Goal: Transaction & Acquisition: Purchase product/service

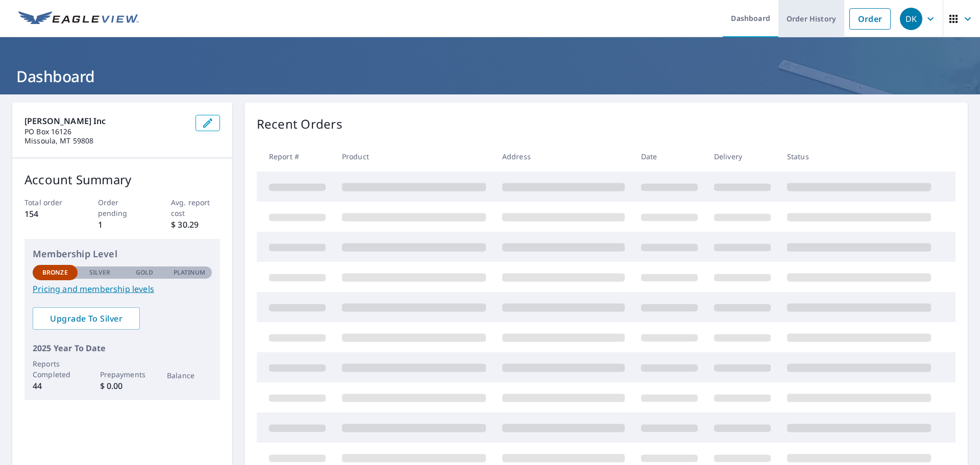
click at [794, 20] on link "Order History" at bounding box center [812, 18] width 66 height 37
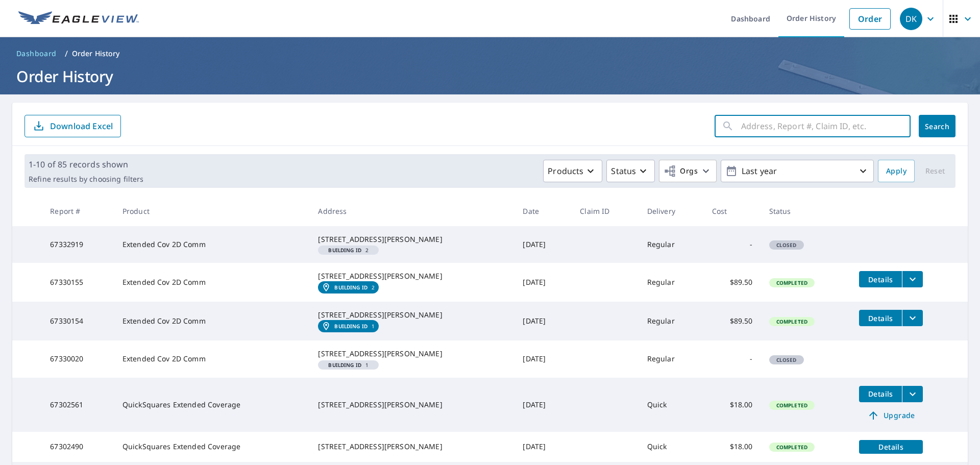
click at [769, 131] on input "text" at bounding box center [826, 126] width 170 height 29
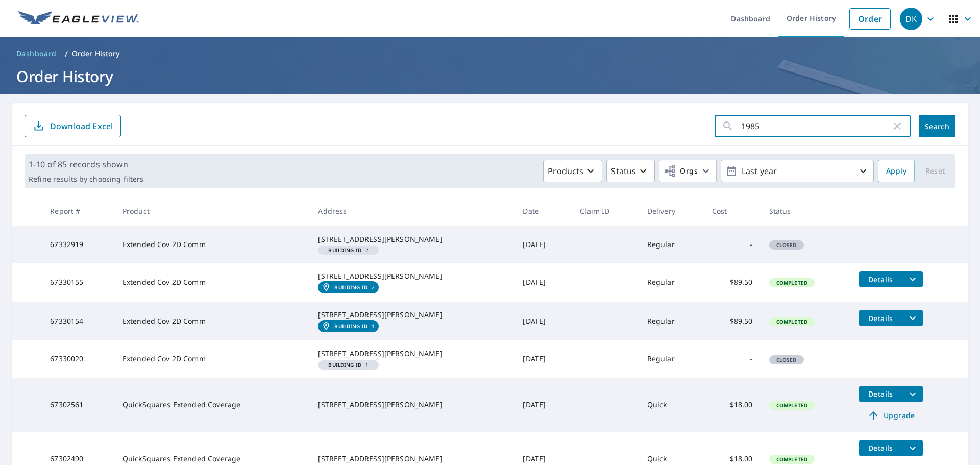
type input "1985"
drag, startPoint x: 916, startPoint y: 129, endPoint x: 916, endPoint y: 119, distance: 9.2
click at [919, 126] on button "Search" at bounding box center [937, 126] width 37 height 22
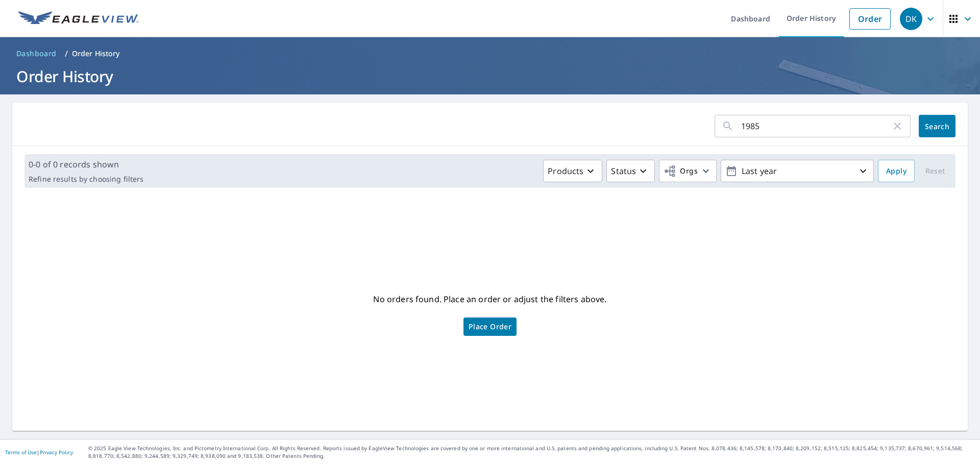
click at [778, 124] on input "1985" at bounding box center [816, 126] width 150 height 29
type input "1"
type input "big flat"
click button "Search" at bounding box center [937, 126] width 37 height 22
click at [800, 17] on link "Order History" at bounding box center [812, 18] width 66 height 37
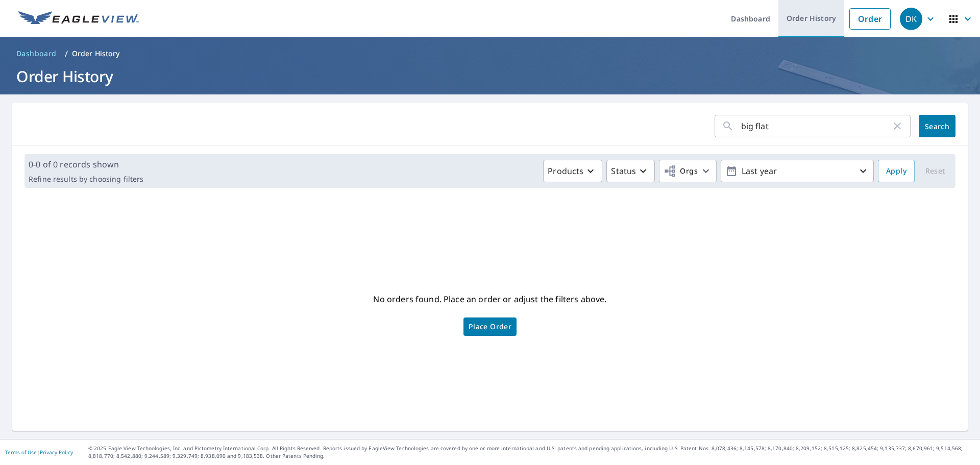
click at [800, 17] on link "Order History" at bounding box center [812, 18] width 66 height 37
click at [891, 128] on icon "button" at bounding box center [897, 126] width 12 height 12
click at [802, 18] on link "Order History" at bounding box center [812, 18] width 66 height 37
click at [750, 21] on link "Dashboard" at bounding box center [751, 18] width 56 height 37
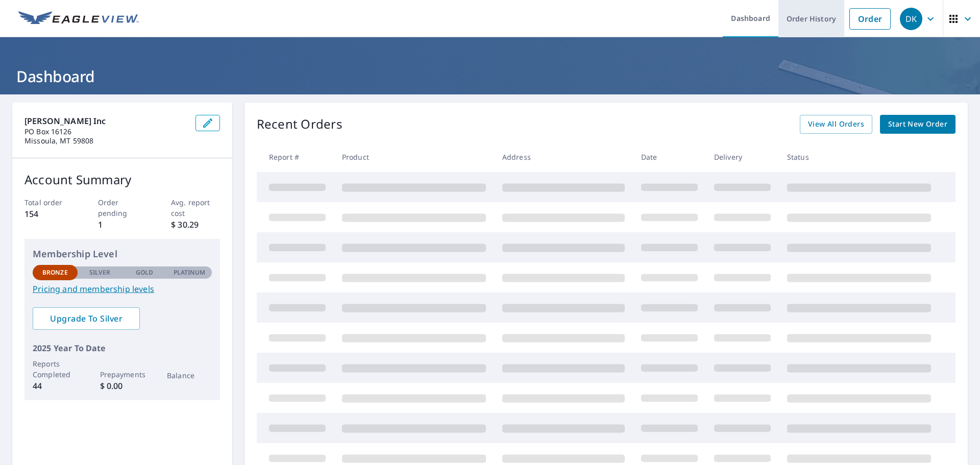
click at [804, 17] on link "Order History" at bounding box center [812, 18] width 66 height 37
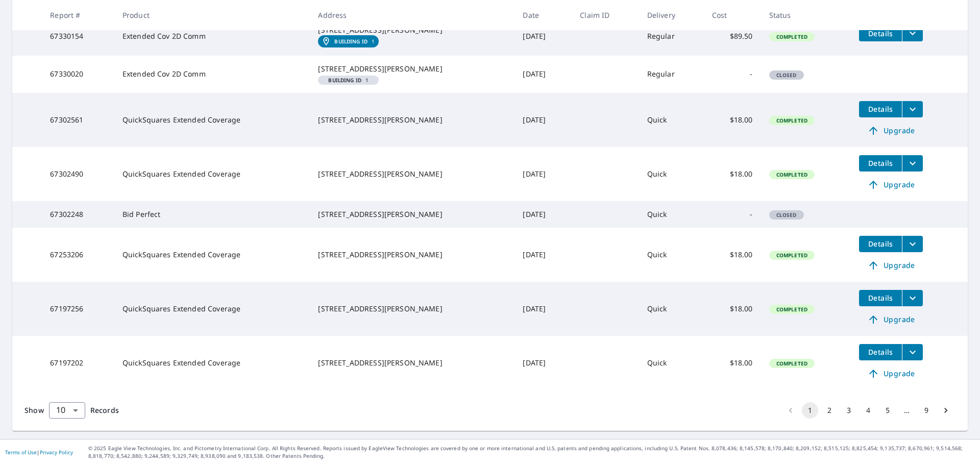
scroll to position [336, 0]
click at [822, 409] on button "2" at bounding box center [830, 410] width 16 height 16
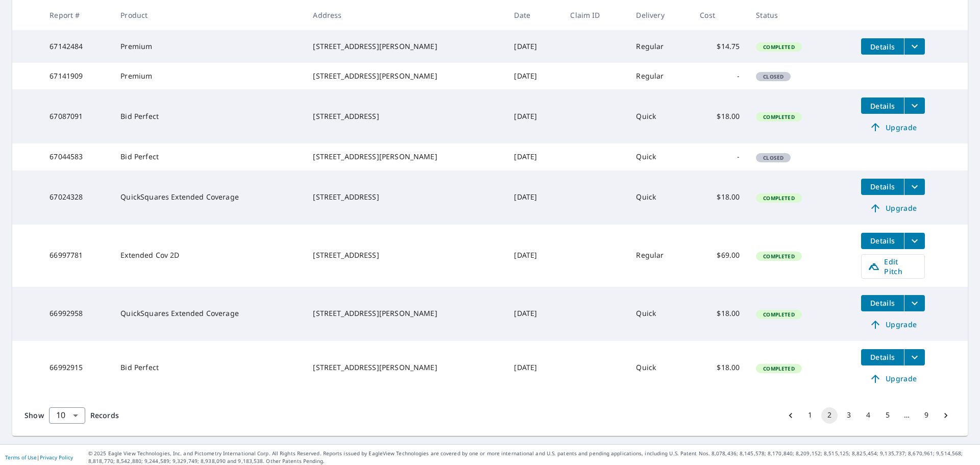
scroll to position [328, 0]
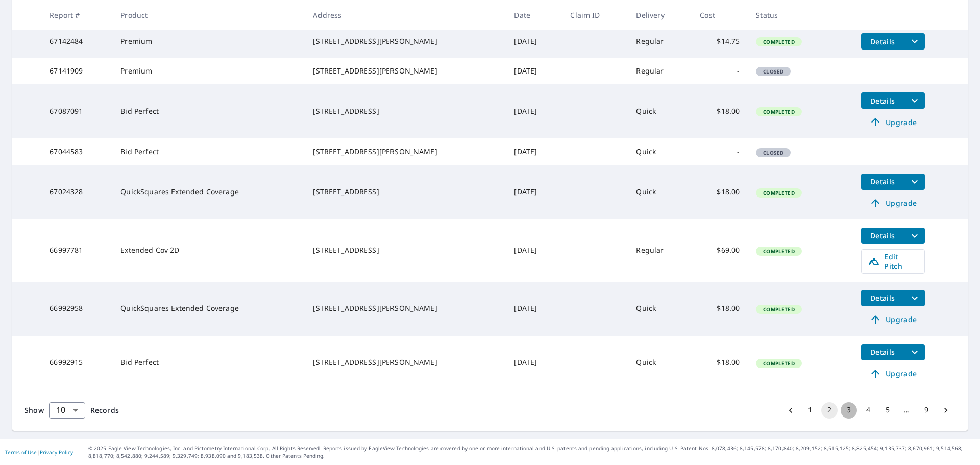
click at [842, 413] on button "3" at bounding box center [849, 410] width 16 height 16
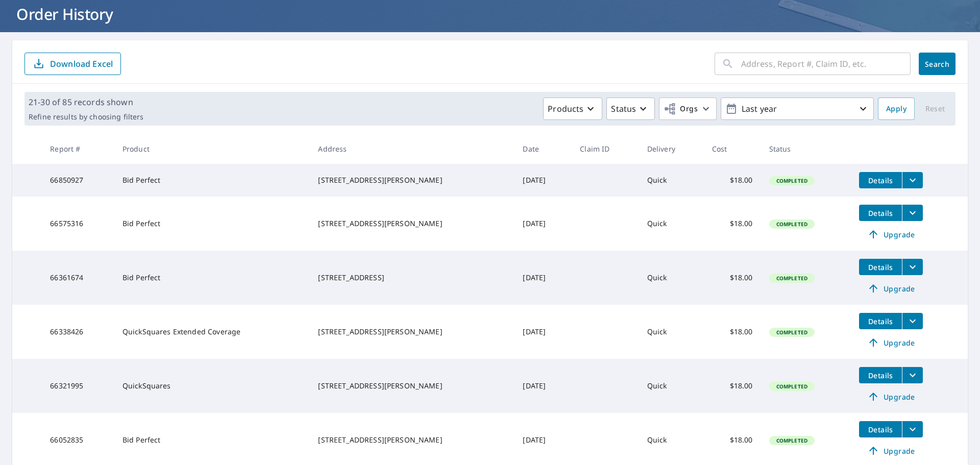
scroll to position [51, 0]
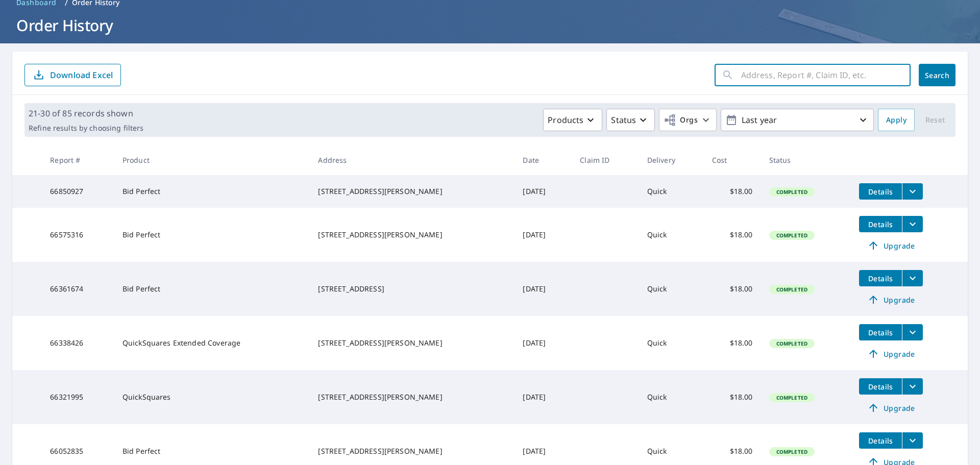
click at [778, 74] on input "text" at bounding box center [826, 75] width 170 height 29
click at [664, 87] on div "​ Search Download Excel" at bounding box center [490, 73] width 956 height 43
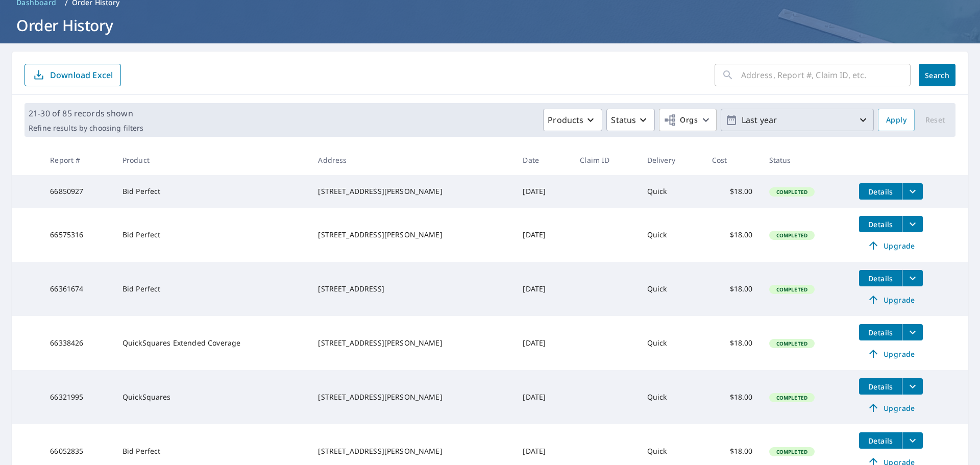
click at [860, 120] on icon "button" at bounding box center [863, 120] width 6 height 4
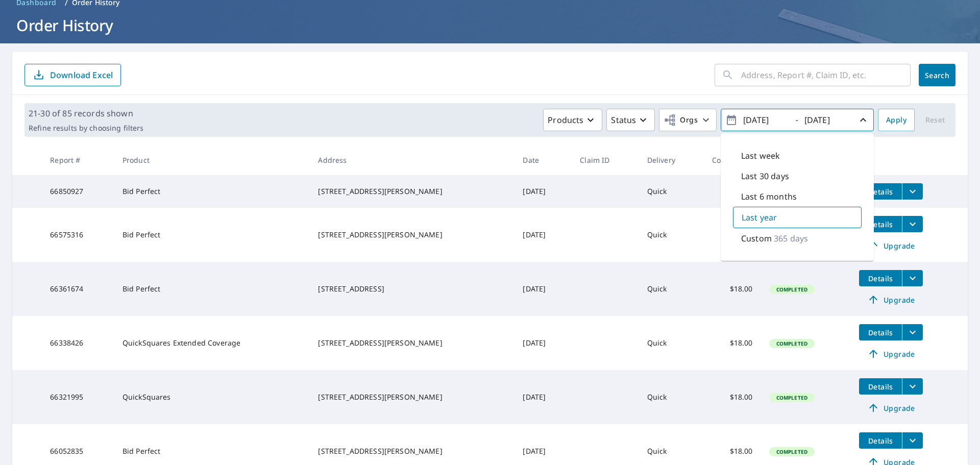
click at [857, 120] on icon "button" at bounding box center [863, 120] width 12 height 12
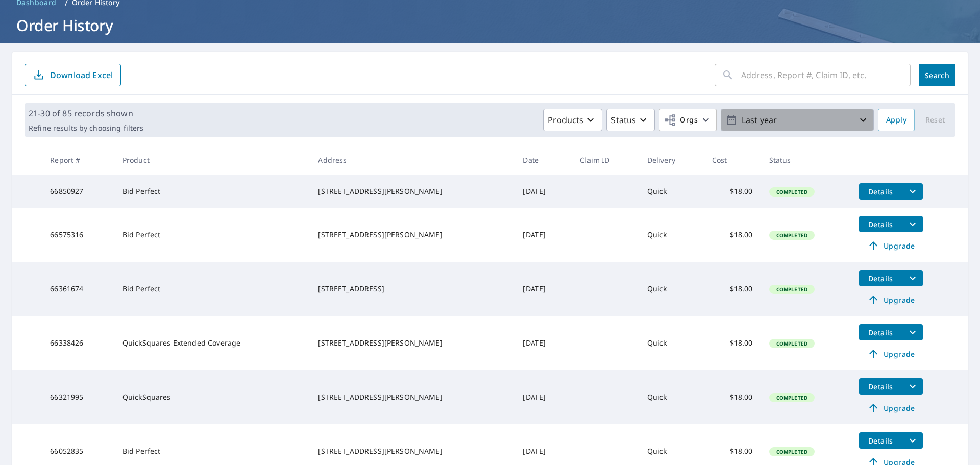
click at [860, 121] on icon "button" at bounding box center [863, 120] width 6 height 4
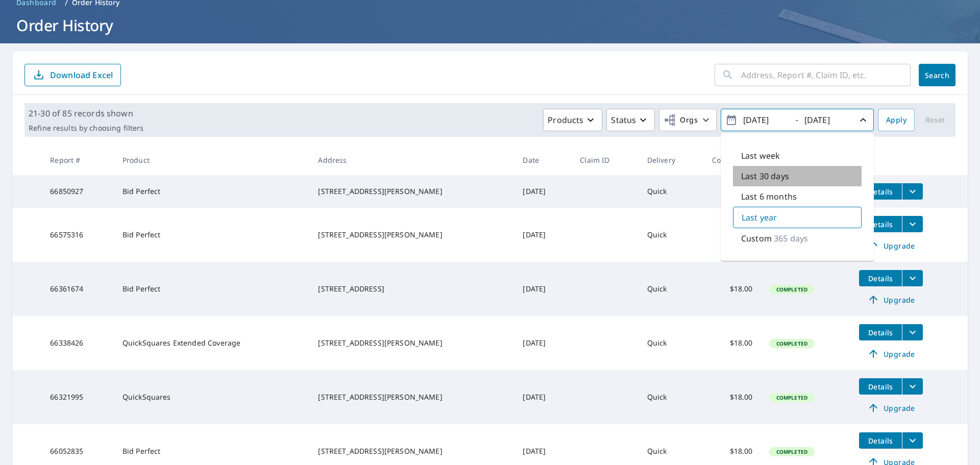
click at [752, 176] on p "Last 30 days" at bounding box center [765, 176] width 48 height 12
type input "[DATE]"
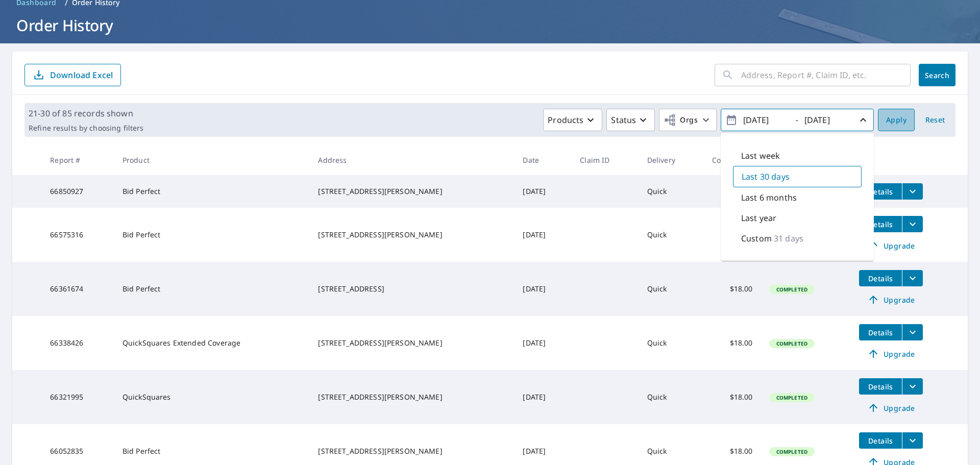
click at [878, 122] on button "Apply" at bounding box center [896, 120] width 37 height 22
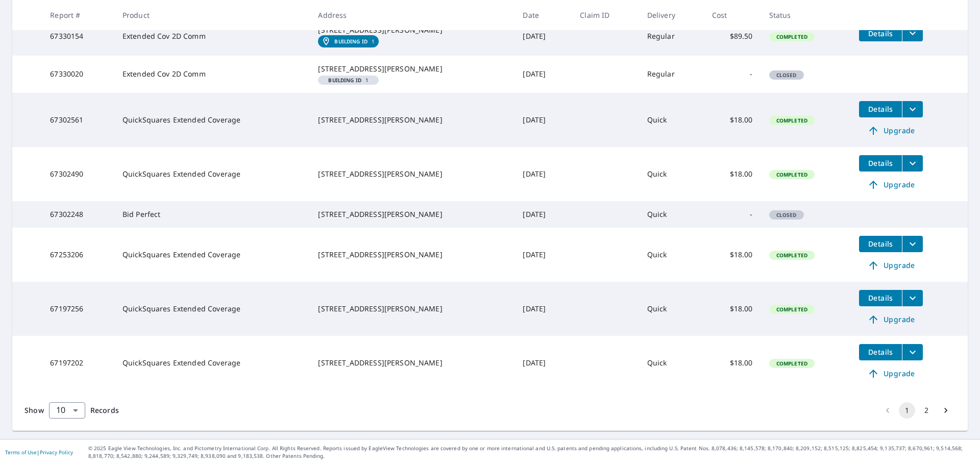
scroll to position [336, 0]
click at [920, 409] on button "2" at bounding box center [927, 410] width 16 height 16
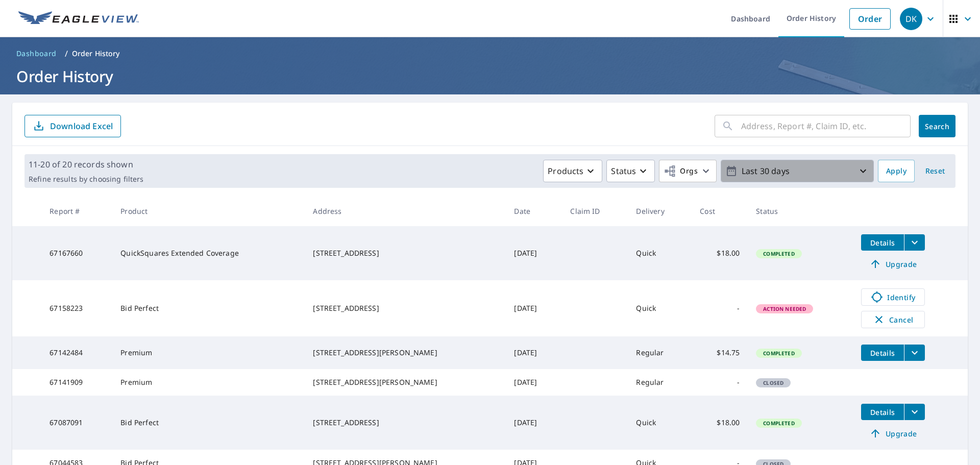
click at [849, 171] on p "Last 30 days" at bounding box center [797, 171] width 119 height 18
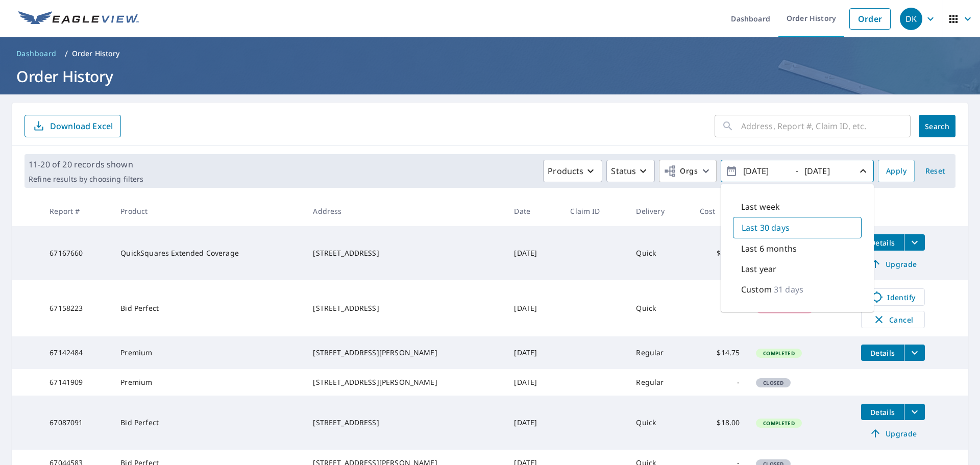
click at [758, 271] on p "Last year" at bounding box center [758, 269] width 35 height 12
type input "[DATE]"
click at [903, 203] on th at bounding box center [910, 211] width 115 height 30
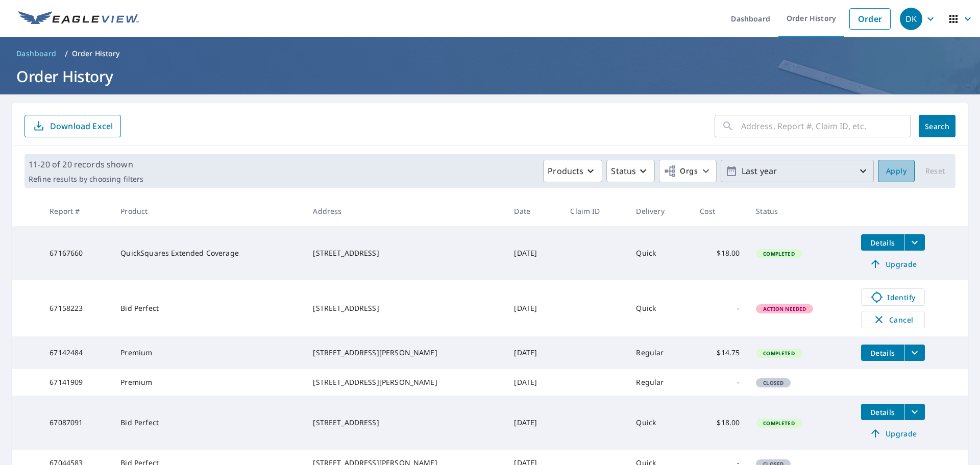
click at [886, 173] on span "Apply" at bounding box center [896, 171] width 20 height 13
click at [789, 124] on input "text" at bounding box center [826, 126] width 170 height 29
click at [722, 130] on icon at bounding box center [728, 126] width 12 height 12
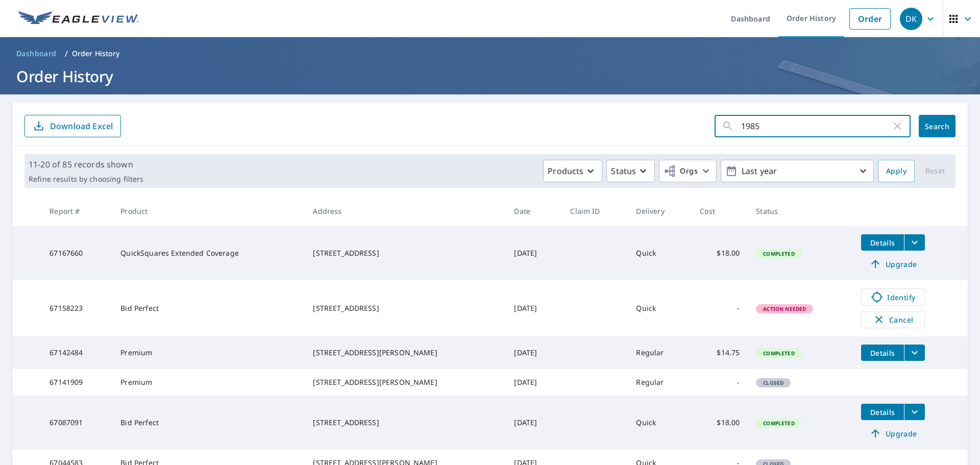
click at [770, 125] on input "1985" at bounding box center [816, 126] width 150 height 29
type input "1985 big flat"
click button "Search" at bounding box center [937, 126] width 37 height 22
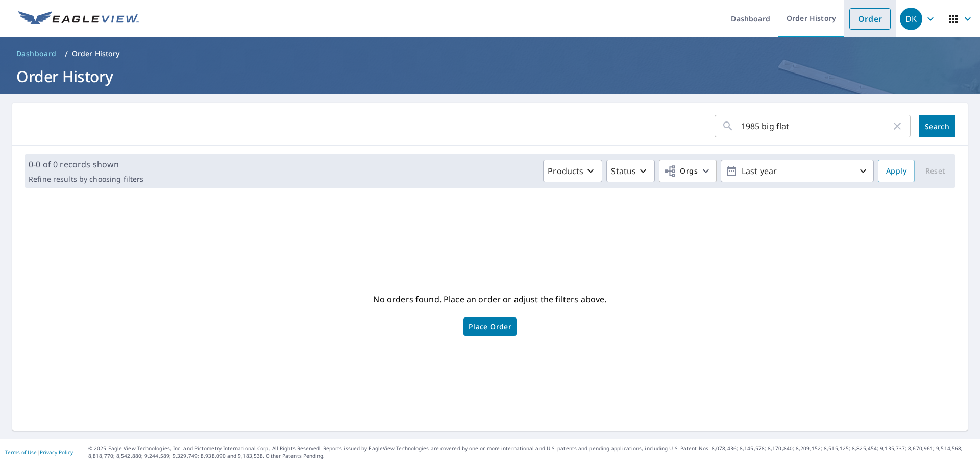
click at [854, 19] on link "Order" at bounding box center [870, 18] width 41 height 21
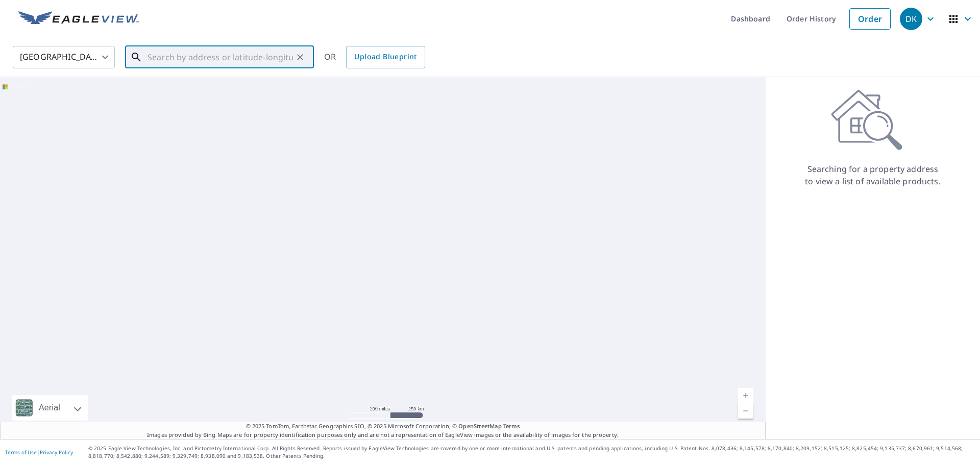
click at [173, 58] on input "text" at bounding box center [221, 57] width 146 height 29
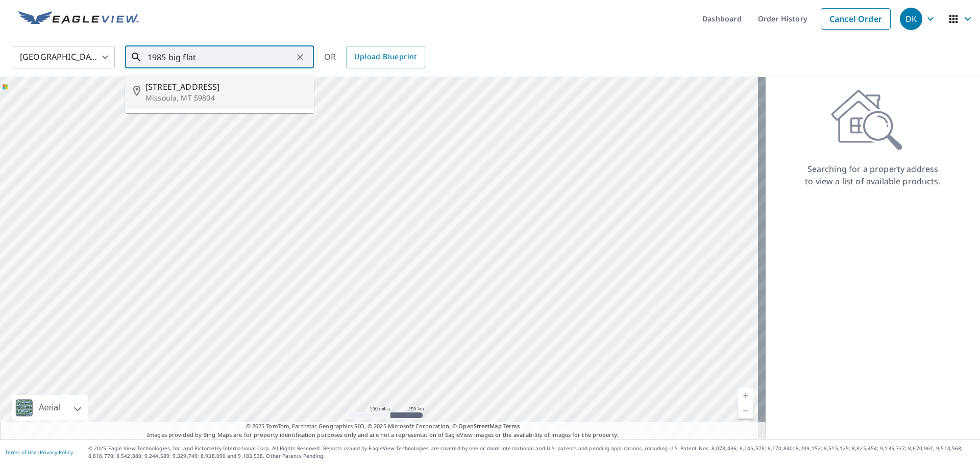
click at [165, 97] on p "Missoula, MT 59804" at bounding box center [226, 98] width 160 height 10
type input "[STREET_ADDRESS]"
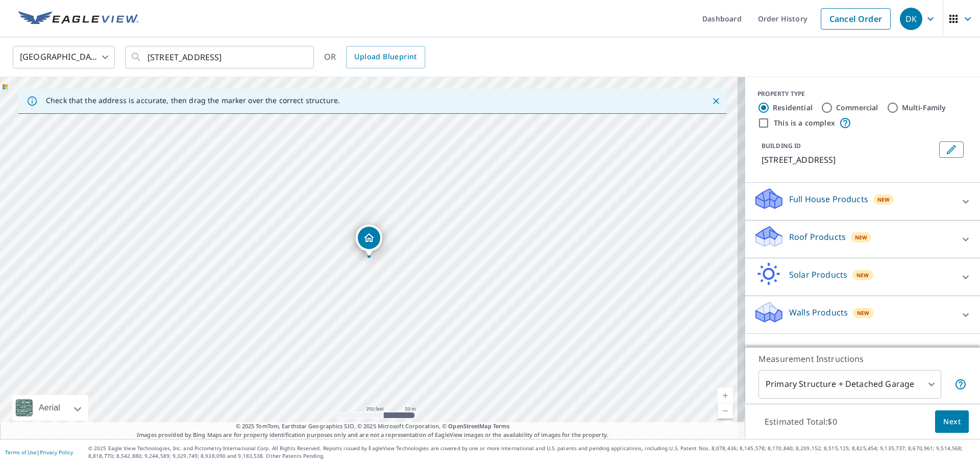
click at [789, 239] on p "Roof Products" at bounding box center [817, 237] width 57 height 12
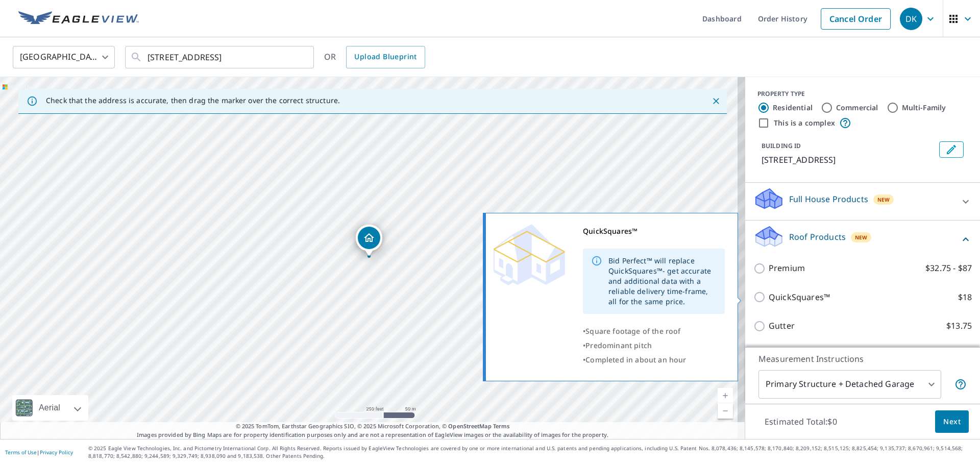
click at [769, 301] on p "QuickSquares™" at bounding box center [799, 297] width 61 height 13
click at [765, 301] on input "QuickSquares™ $18" at bounding box center [761, 297] width 15 height 12
checkbox input "true"
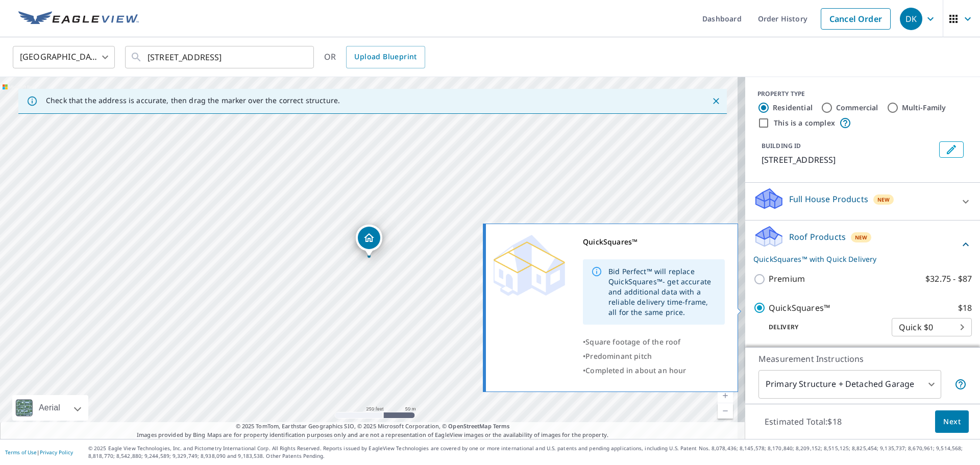
click at [754, 299] on div "QuickSquares™ $18 Delivery Quick $0 45 ​" at bounding box center [863, 320] width 219 height 52
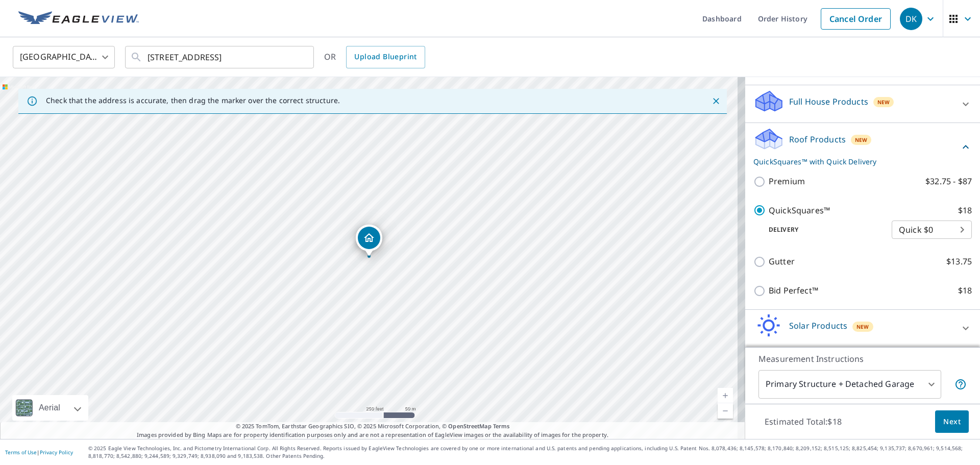
scroll to position [102, 0]
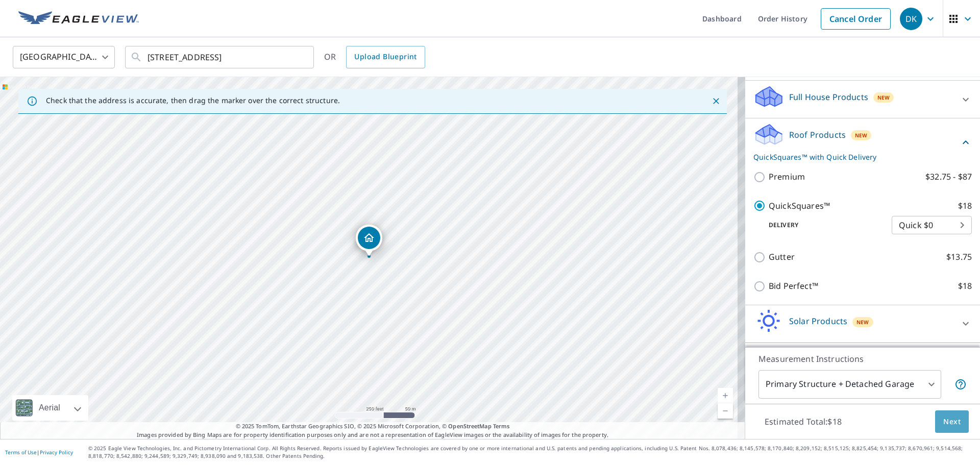
click at [945, 425] on span "Next" at bounding box center [952, 422] width 17 height 13
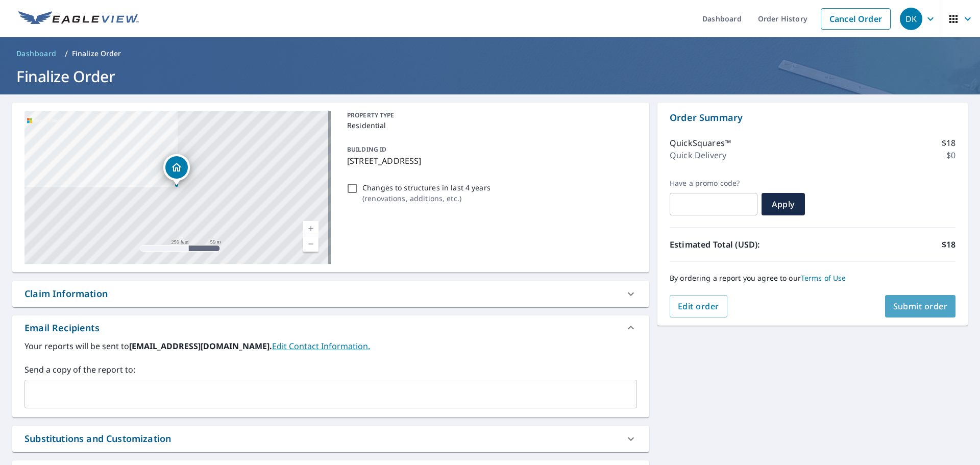
click at [896, 308] on span "Submit order" at bounding box center [920, 306] width 55 height 11
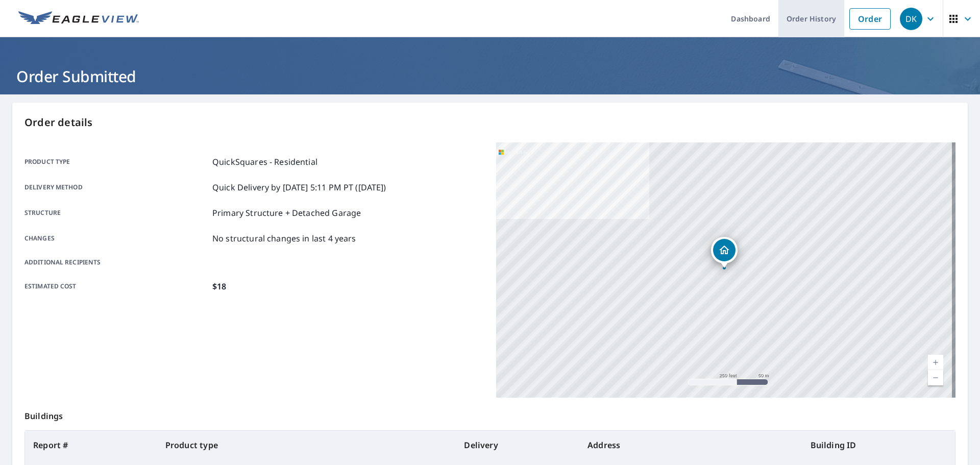
click at [809, 22] on link "Order History" at bounding box center [812, 18] width 66 height 37
click at [798, 20] on link "Order History" at bounding box center [812, 18] width 66 height 37
click at [796, 20] on link "Order History" at bounding box center [812, 18] width 66 height 37
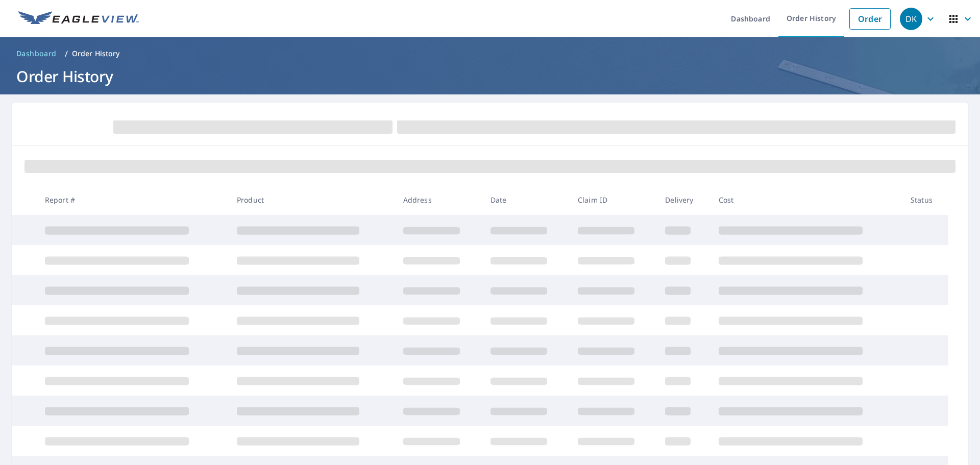
scroll to position [126, 0]
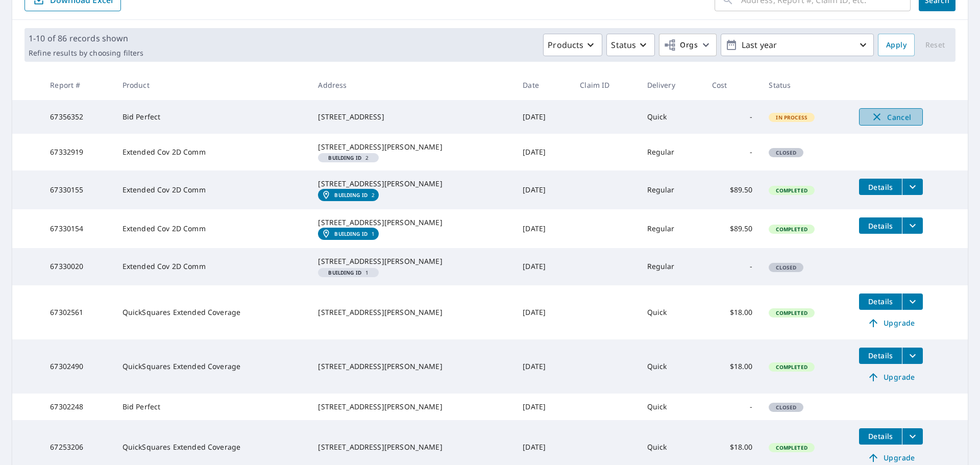
click at [872, 119] on icon "button" at bounding box center [877, 117] width 12 height 12
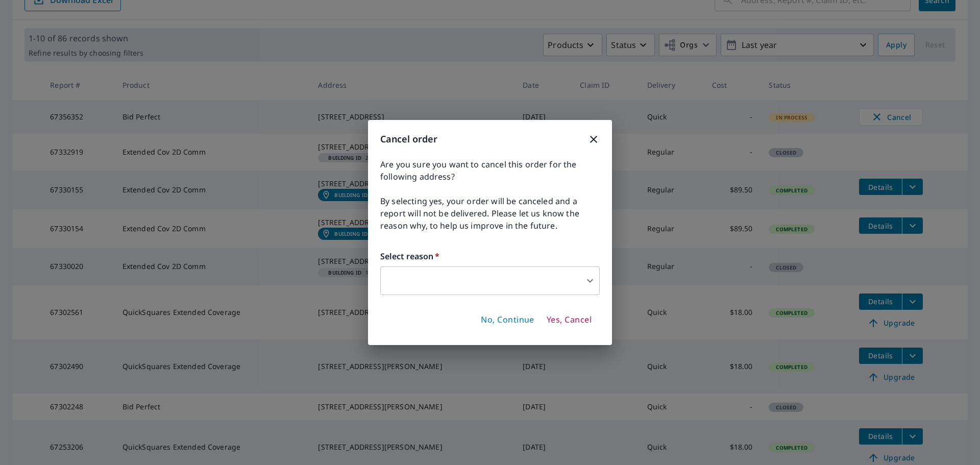
click at [587, 278] on body "DK DK Dashboard Order History Order DK Dashboard / Order History Order History …" at bounding box center [490, 232] width 980 height 465
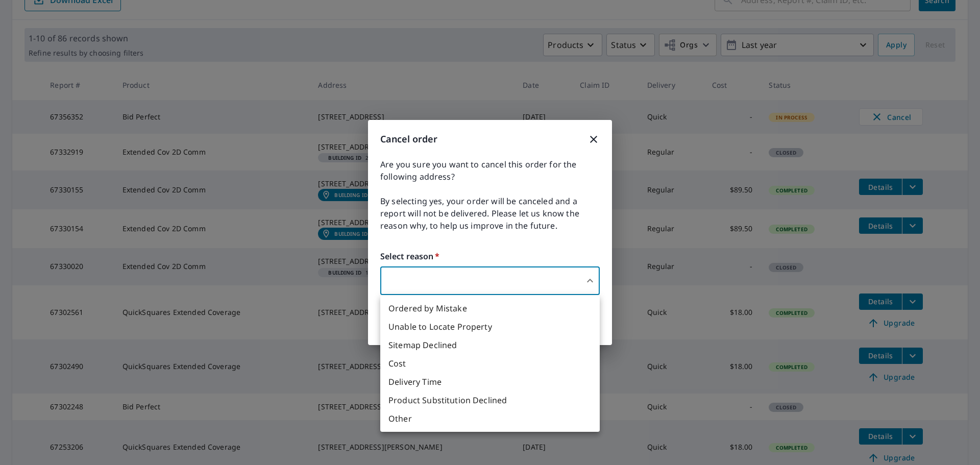
click at [419, 310] on li "Ordered by Mistake" at bounding box center [490, 308] width 220 height 18
type input "30"
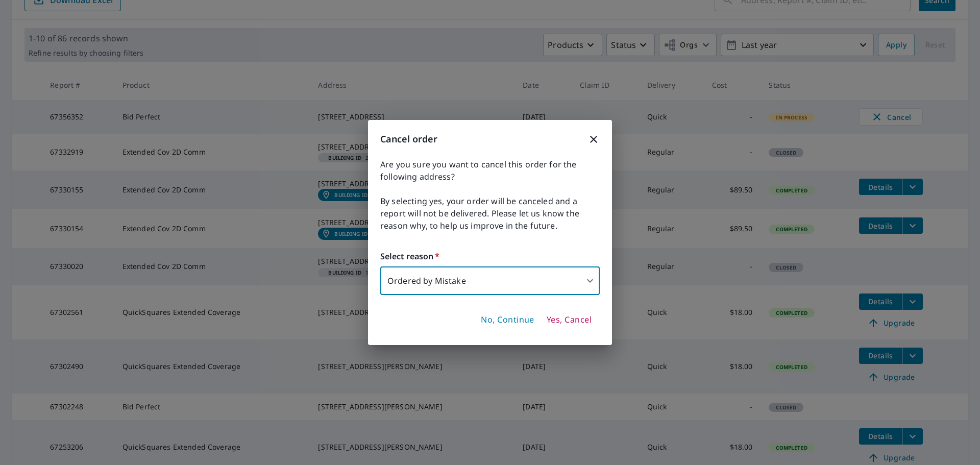
click at [553, 321] on span "Yes, Cancel" at bounding box center [569, 320] width 45 height 11
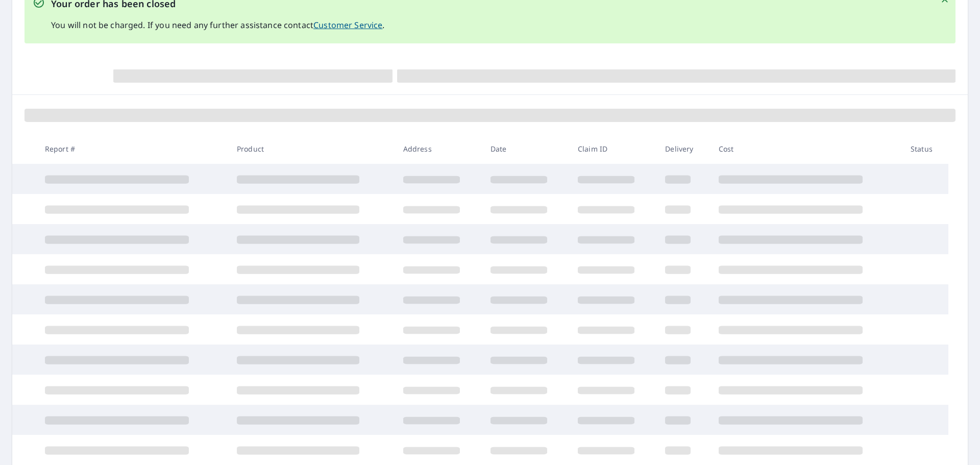
scroll to position [201, 0]
